Goal: Task Accomplishment & Management: Manage account settings

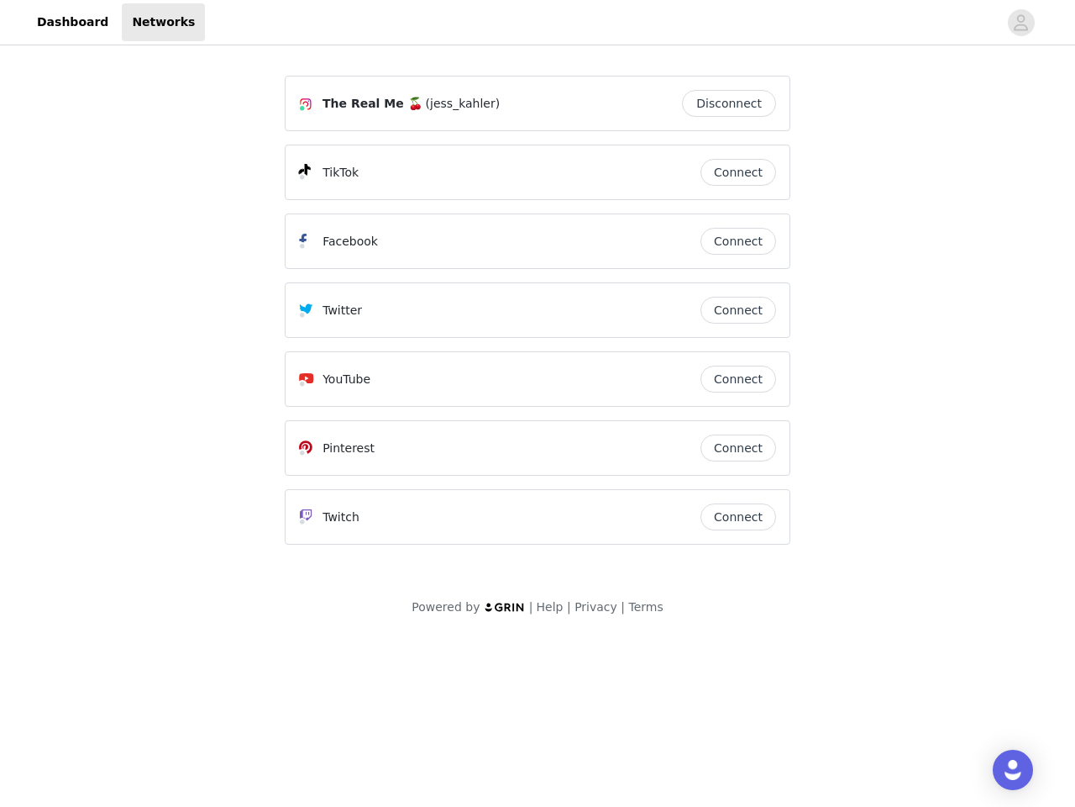
click at [538, 318] on div "Twitter" at bounding box center [500, 310] width 402 height 20
click at [538, 23] on div at bounding box center [601, 22] width 793 height 38
click at [1022, 23] on icon "avatar" at bounding box center [1021, 22] width 16 height 27
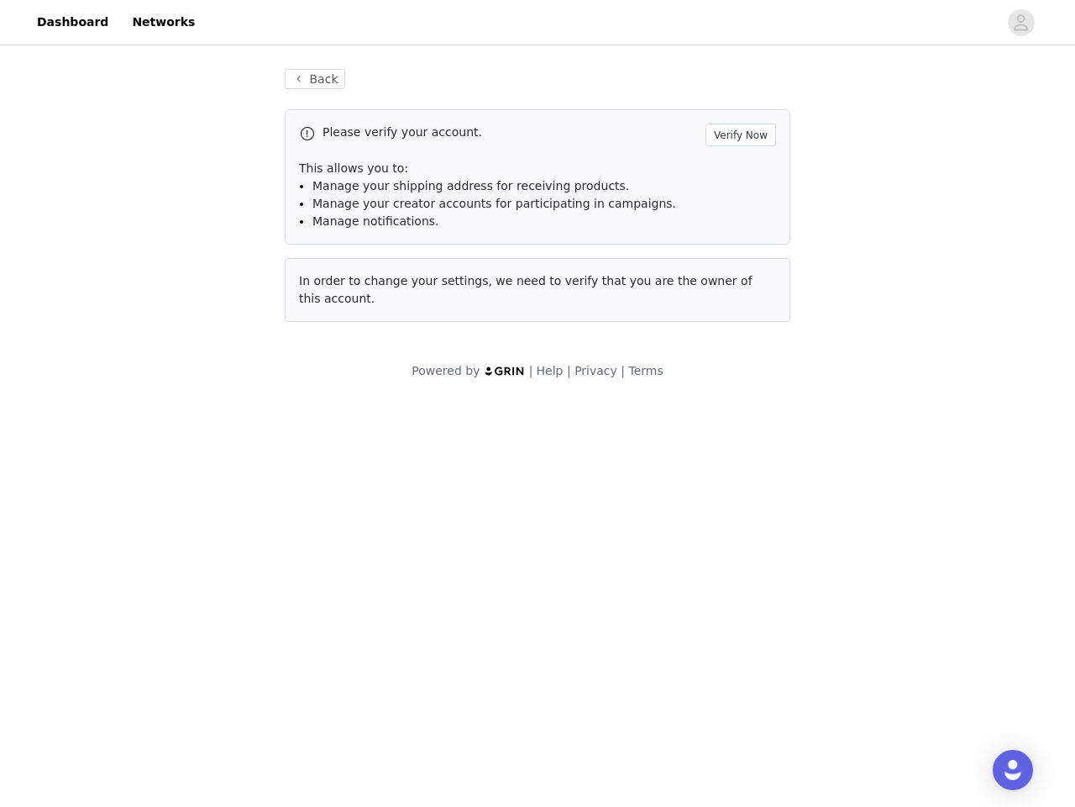
click at [738, 241] on div "Please verify your account. Verify Now This allows you to: Manage your shipping…" at bounding box center [538, 176] width 506 height 135
click at [738, 310] on div "Back Please verify your account. Verify Now This allows you to: Manage your shi…" at bounding box center [538, 195] width 546 height 293
click at [738, 379] on div "Powered by | Help | Privacy | Terms" at bounding box center [537, 381] width 1075 height 38
click at [738, 448] on body "Dashboard Networks Back Please verify your account. Verify Now This allows you …" at bounding box center [537, 403] width 1075 height 807
click at [738, 517] on body "Dashboard Networks Back Please verify your account. Verify Now This allows you …" at bounding box center [537, 403] width 1075 height 807
